Goal: Information Seeking & Learning: Check status

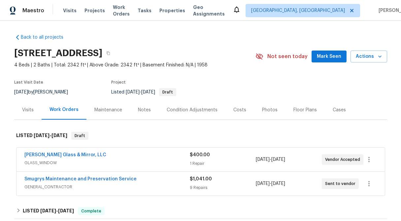
scroll to position [41, 0]
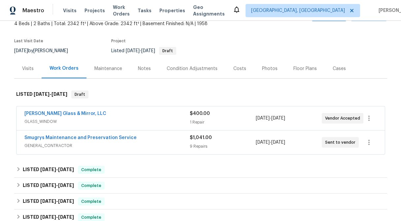
click at [24, 68] on div "Visits" at bounding box center [28, 68] width 12 height 7
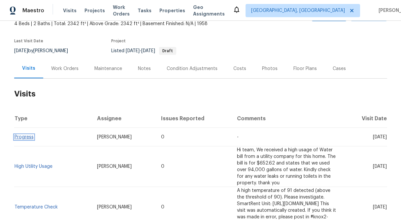
click at [25, 139] on link "Progress" at bounding box center [24, 137] width 19 height 5
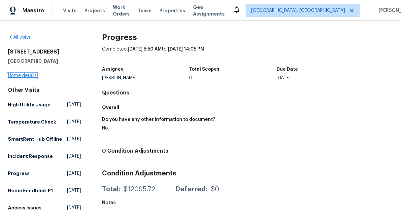
click at [28, 75] on link "Home details" at bounding box center [22, 75] width 29 height 5
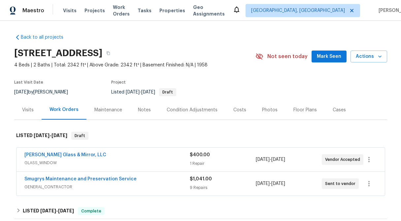
click at [29, 104] on div "Visits" at bounding box center [27, 109] width 27 height 19
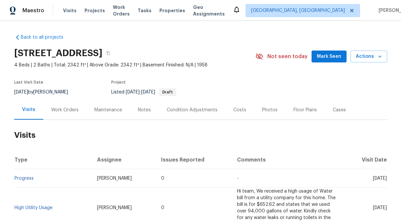
click at [60, 114] on div "Work Orders" at bounding box center [64, 109] width 43 height 19
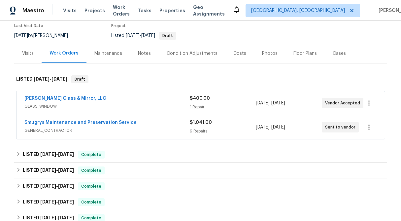
scroll to position [59, 0]
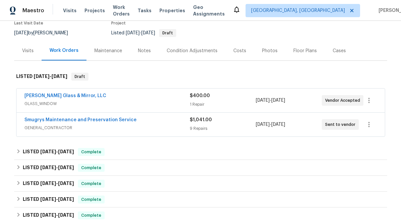
click at [220, 120] on div "$1,041.00" at bounding box center [223, 120] width 66 height 7
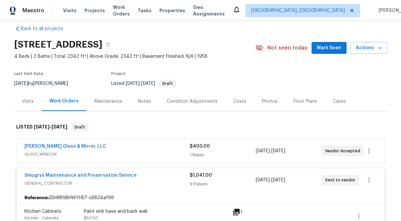
scroll to position [0, 0]
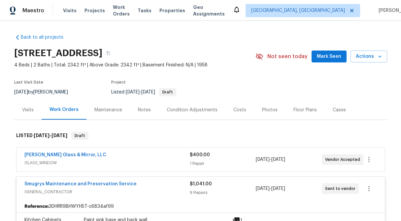
click at [193, 155] on span "$400.00" at bounding box center [200, 155] width 20 height 5
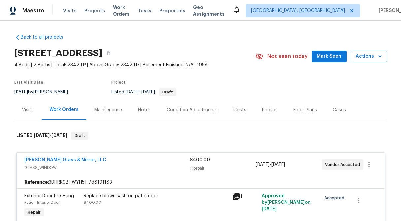
click at [24, 107] on div "Visits" at bounding box center [28, 110] width 12 height 7
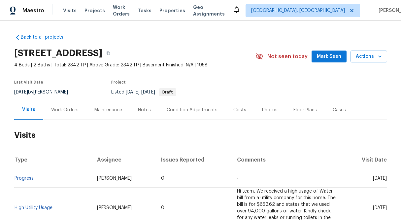
click at [68, 108] on div "Work Orders" at bounding box center [64, 110] width 27 height 7
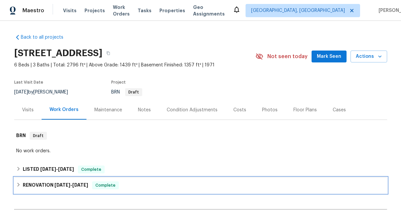
click at [17, 185] on icon at bounding box center [18, 184] width 5 height 5
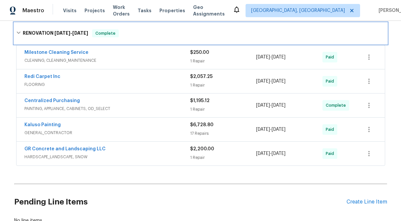
scroll to position [160, 0]
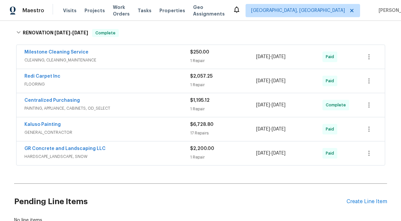
click at [209, 104] on div "$1,195.12 1 Repair" at bounding box center [223, 105] width 66 height 16
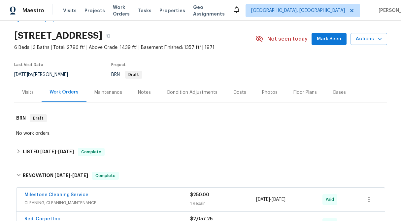
scroll to position [0, 0]
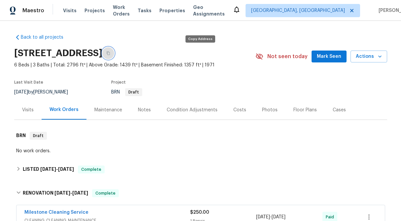
click at [110, 53] on icon "button" at bounding box center [108, 53] width 4 height 4
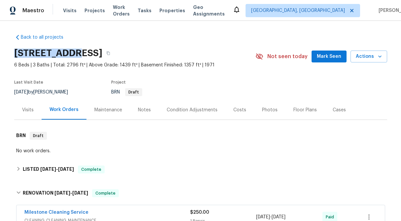
drag, startPoint x: 13, startPoint y: 52, endPoint x: 68, endPoint y: 54, distance: 54.8
click at [68, 54] on div "Back to all projects 1175 N 1100 W, West Bountiful, UT 84087 6 Beds | 3 Baths |…" at bounding box center [200, 121] width 401 height 200
copy h2 "1175 N 1100"
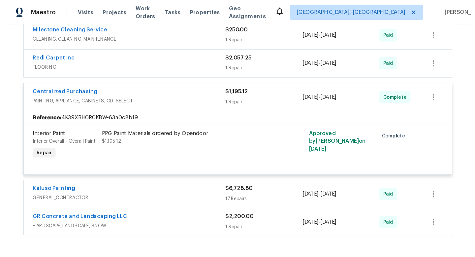
scroll to position [188, 0]
